Goal: Task Accomplishment & Management: Use online tool/utility

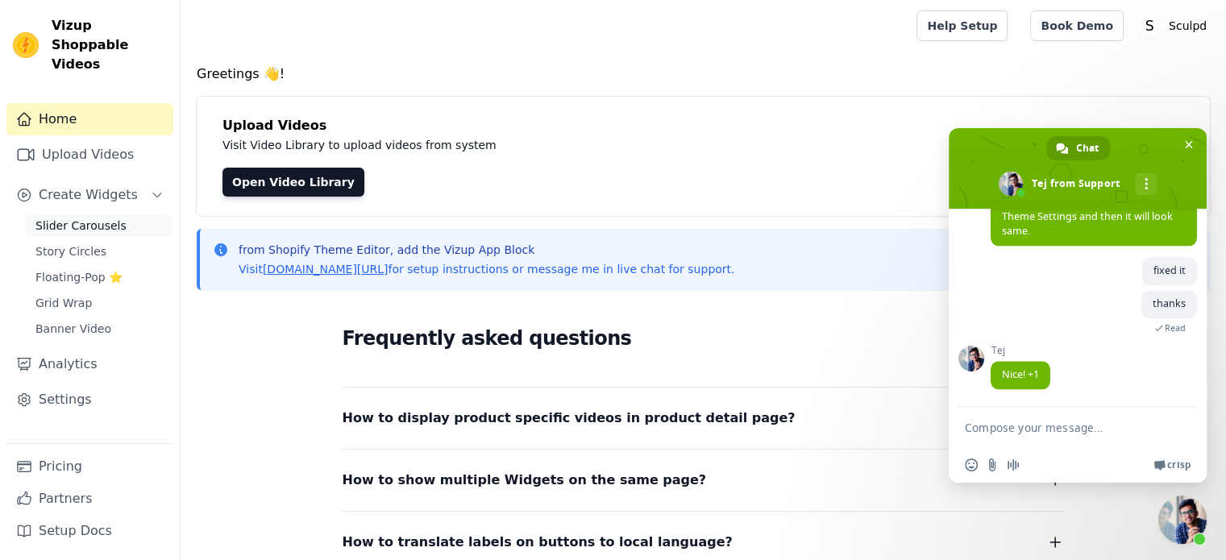
scroll to position [2032, 0]
click at [71, 218] on span "Slider Carousels" at bounding box center [80, 226] width 91 height 16
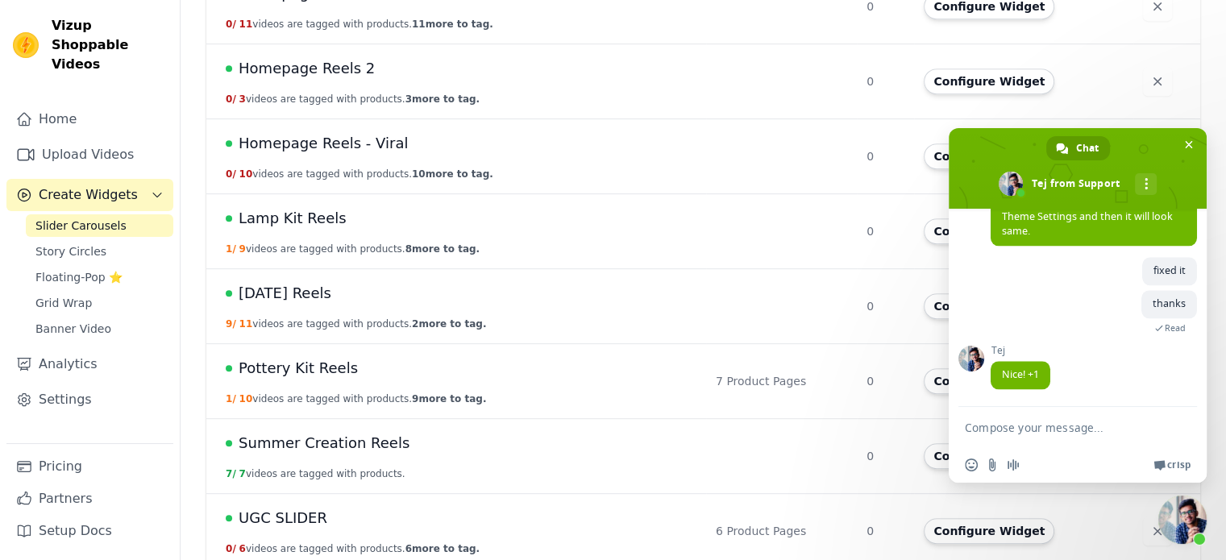
scroll to position [766, 0]
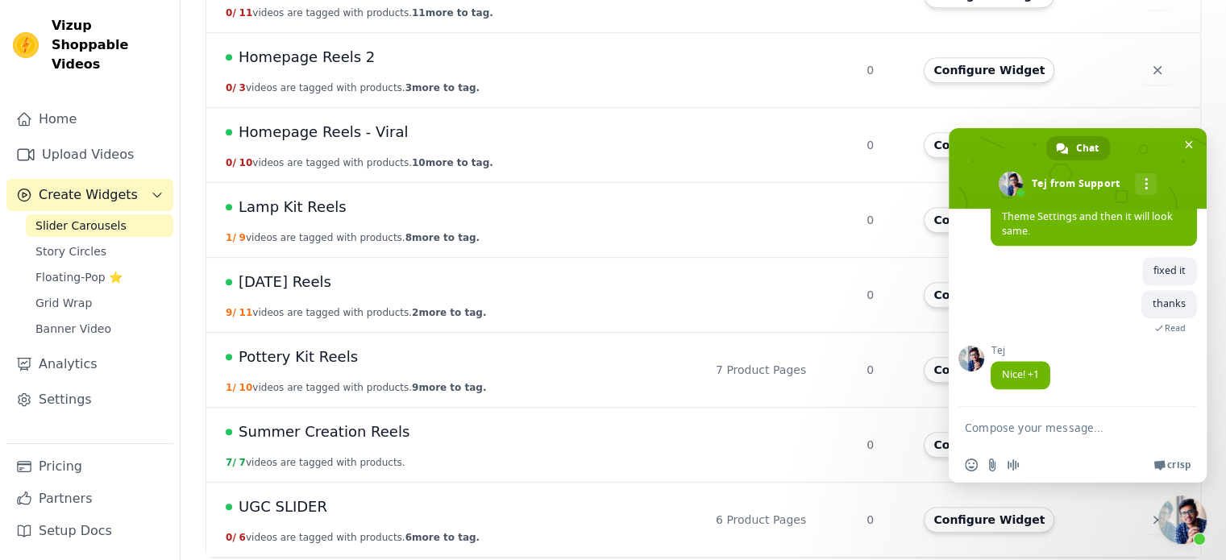
click at [324, 348] on span "Pottery Kit Reels" at bounding box center [298, 357] width 119 height 23
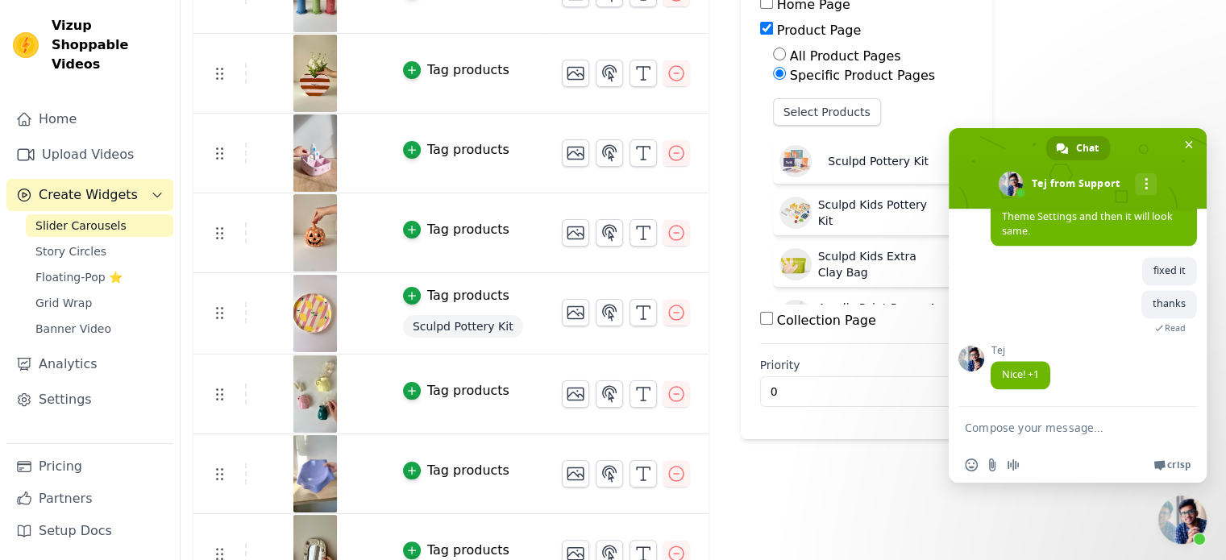
scroll to position [242, 0]
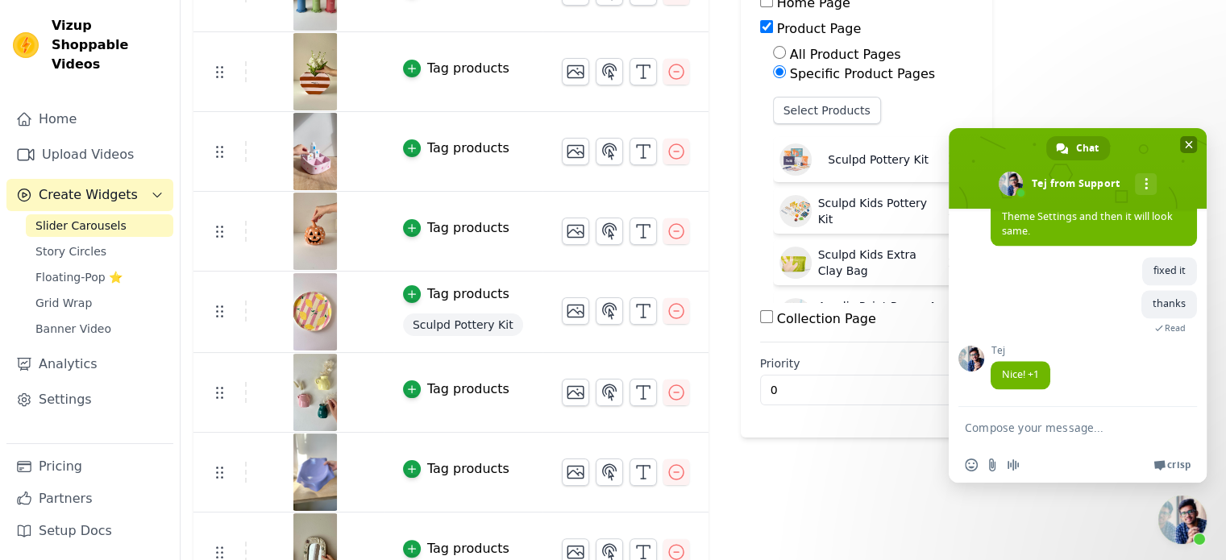
click at [1187, 153] on span at bounding box center [1078, 168] width 258 height 81
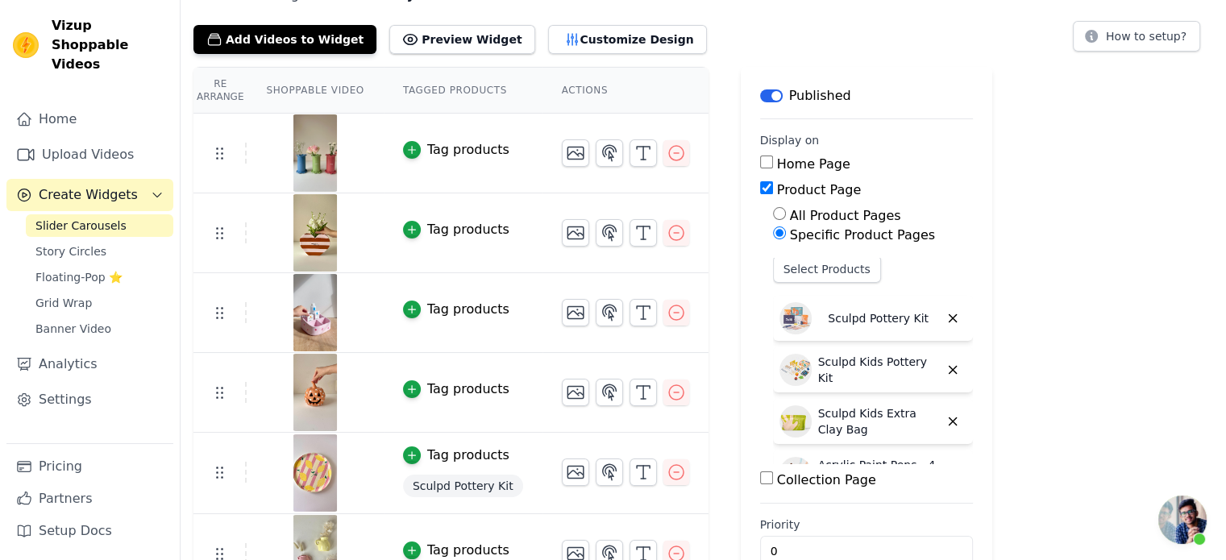
scroll to position [0, 0]
click at [800, 265] on button "Select Products" at bounding box center [827, 271] width 108 height 27
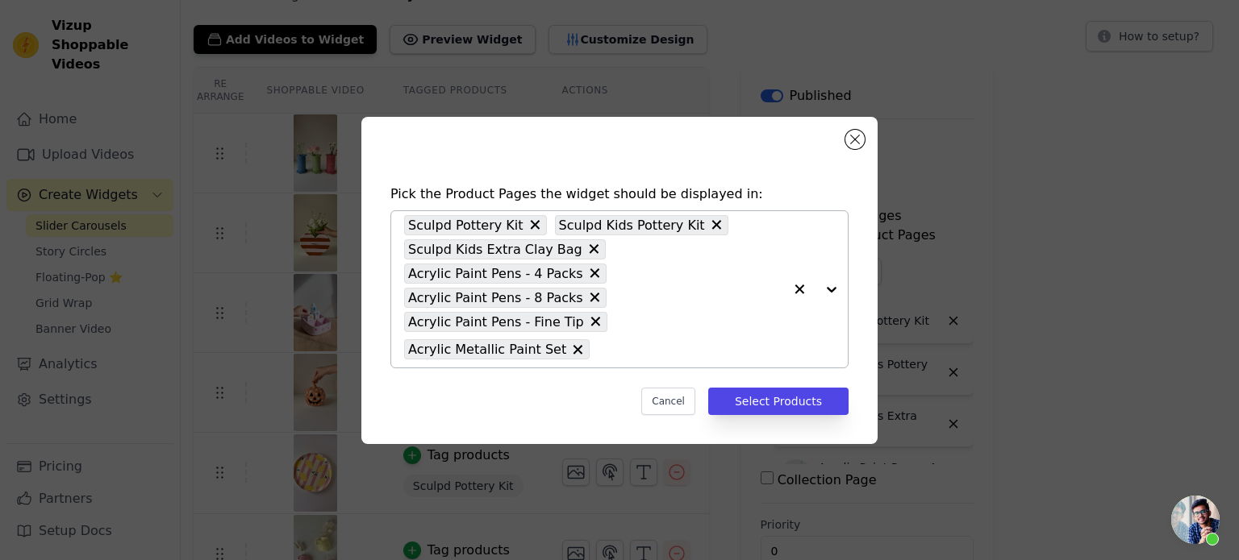
click at [597, 340] on input "text" at bounding box center [689, 349] width 185 height 19
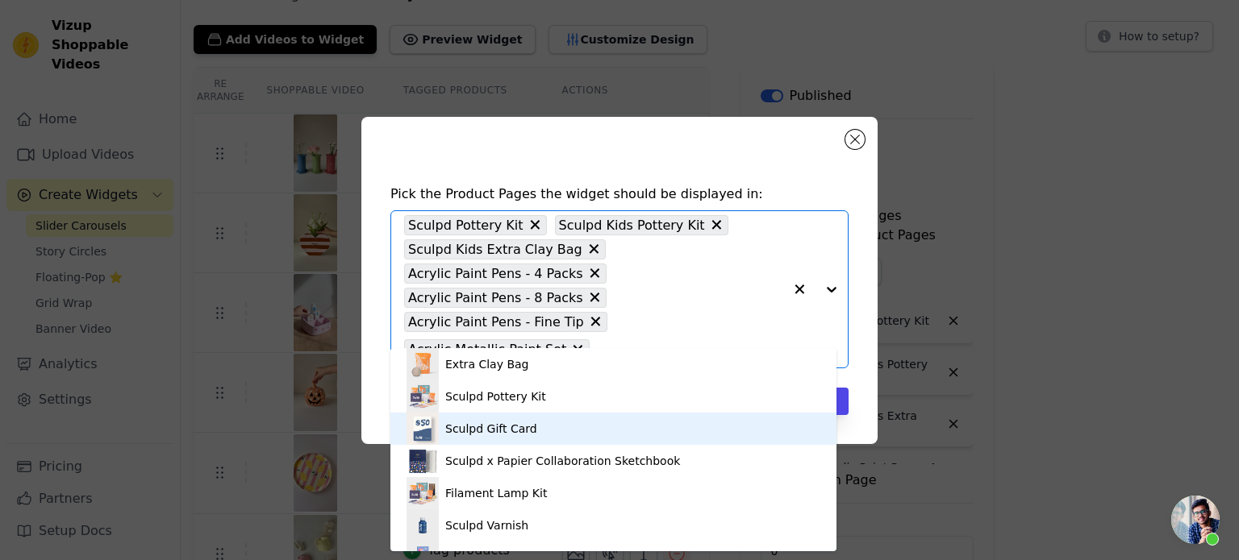
click at [568, 430] on div "Sculpd Gift Card" at bounding box center [613, 429] width 414 height 32
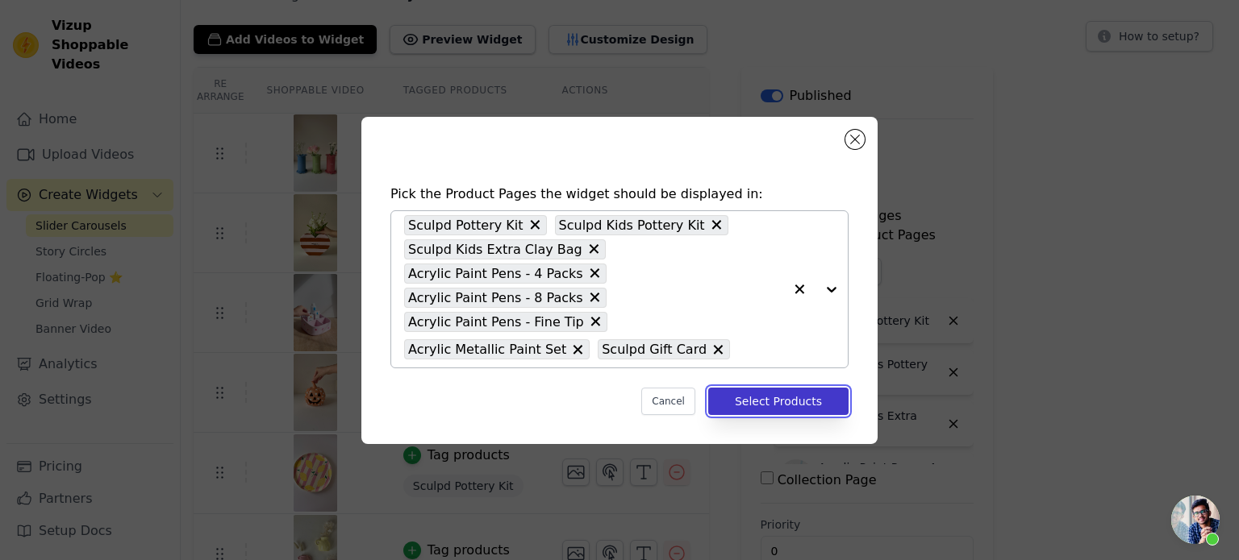
click at [779, 388] on button "Select Products" at bounding box center [778, 401] width 140 height 27
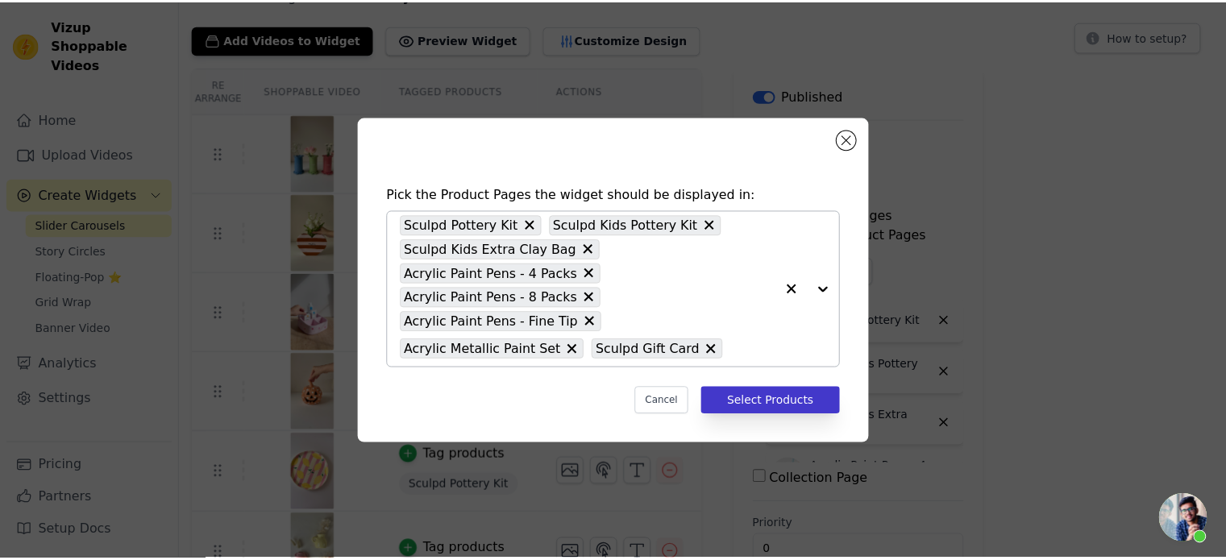
scroll to position [81, 0]
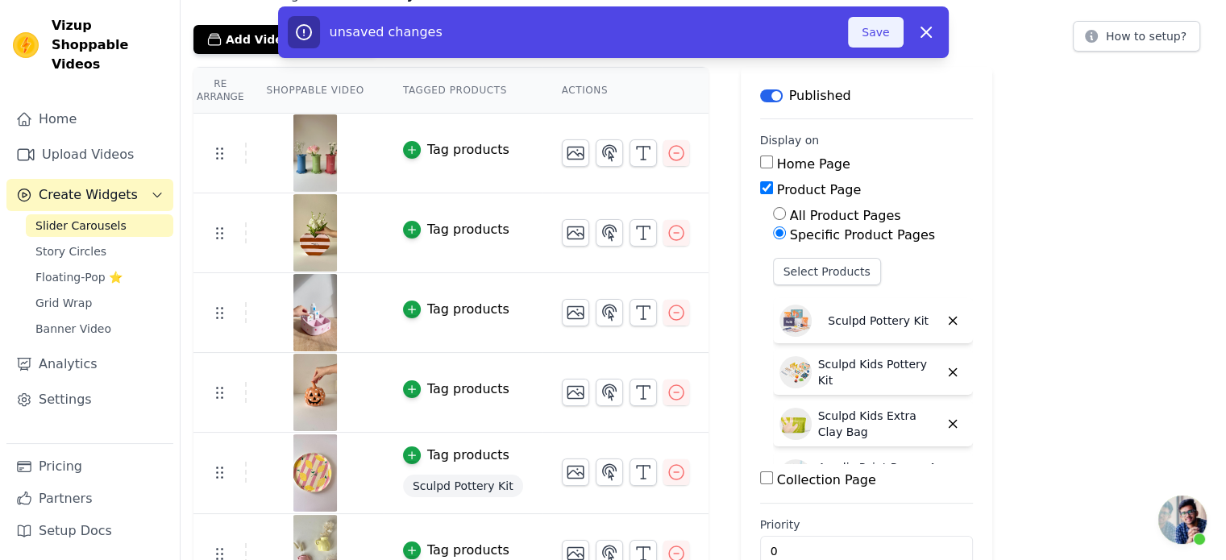
click at [872, 35] on button "Save" at bounding box center [875, 32] width 55 height 31
